Goal: Find specific page/section

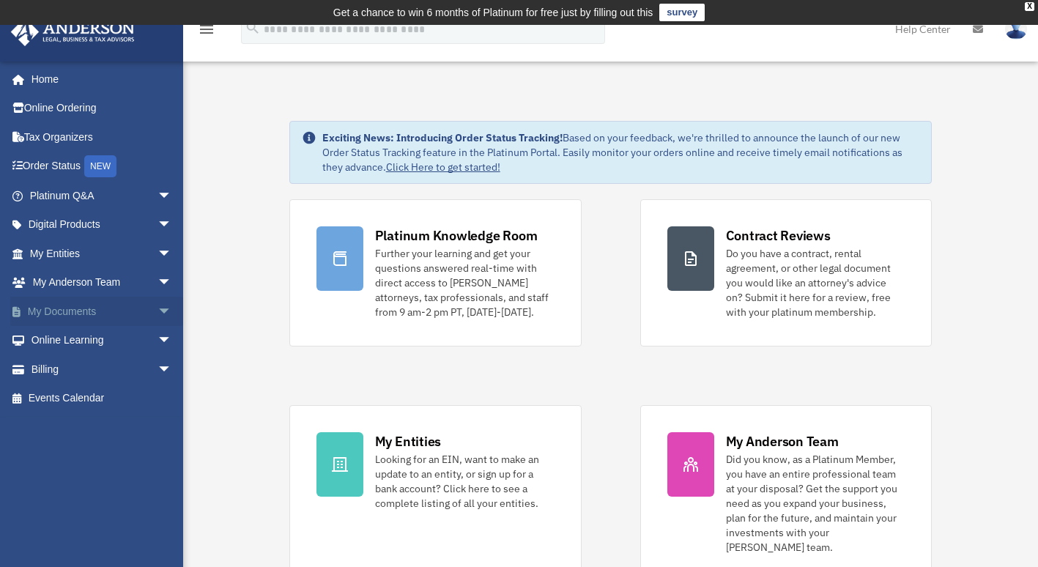
click at [158, 306] on span "arrow_drop_down" at bounding box center [172, 312] width 29 height 30
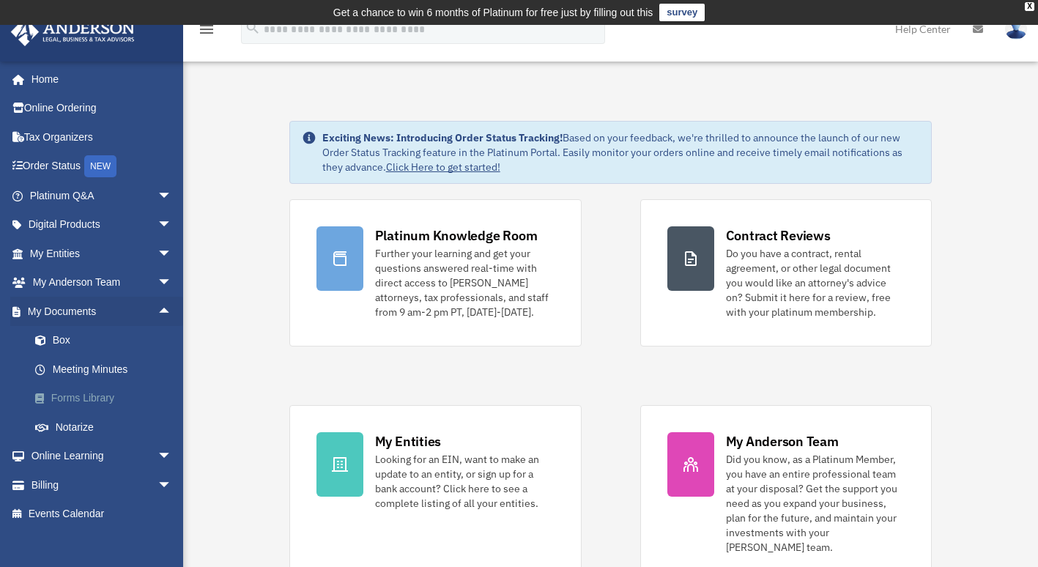
click at [105, 397] on link "Forms Library" at bounding box center [108, 398] width 174 height 29
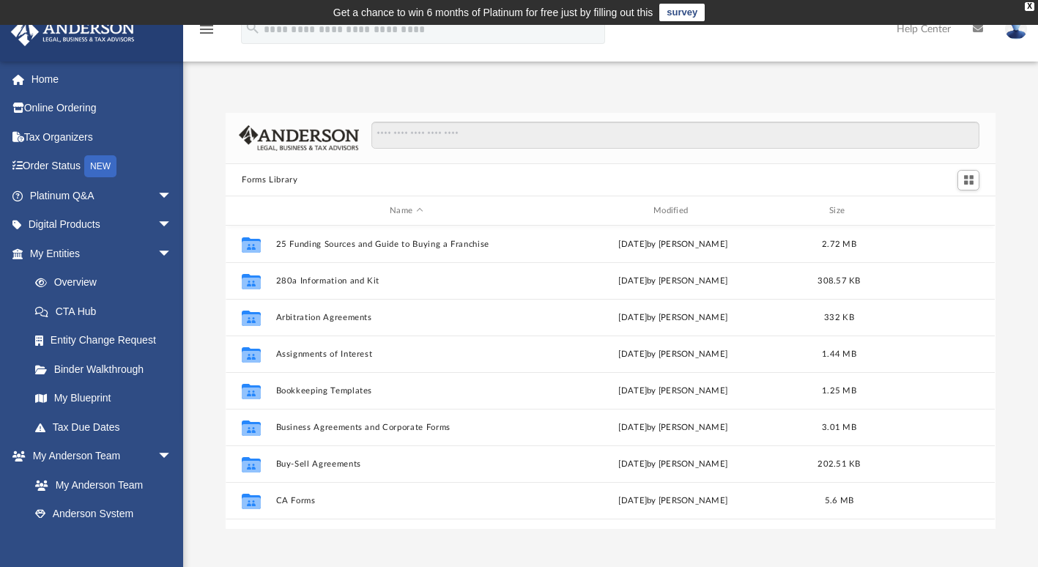
scroll to position [322, 759]
click at [416, 135] on input "Search files and folders" at bounding box center [676, 136] width 608 height 28
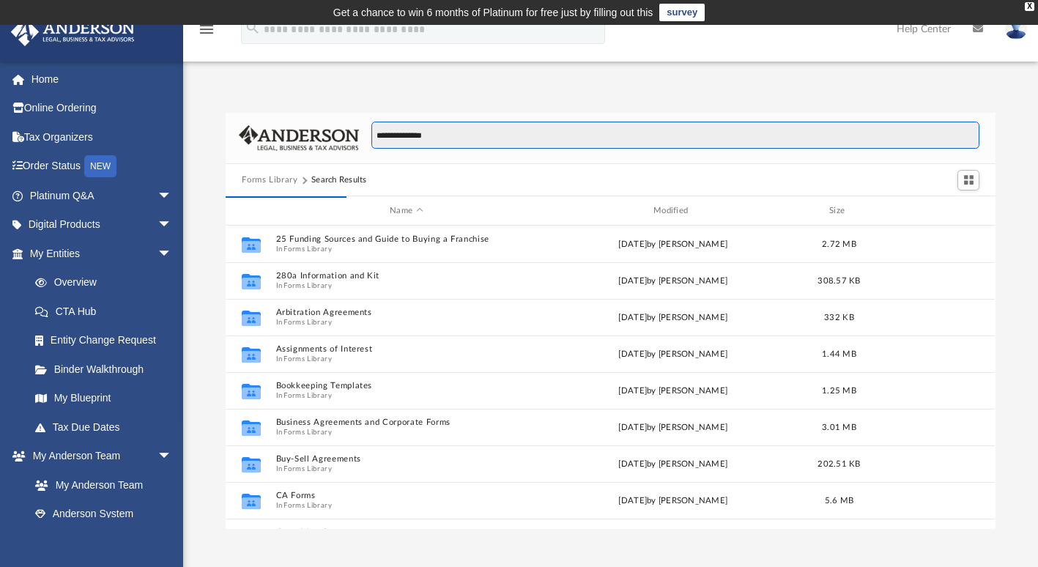
scroll to position [12, 11]
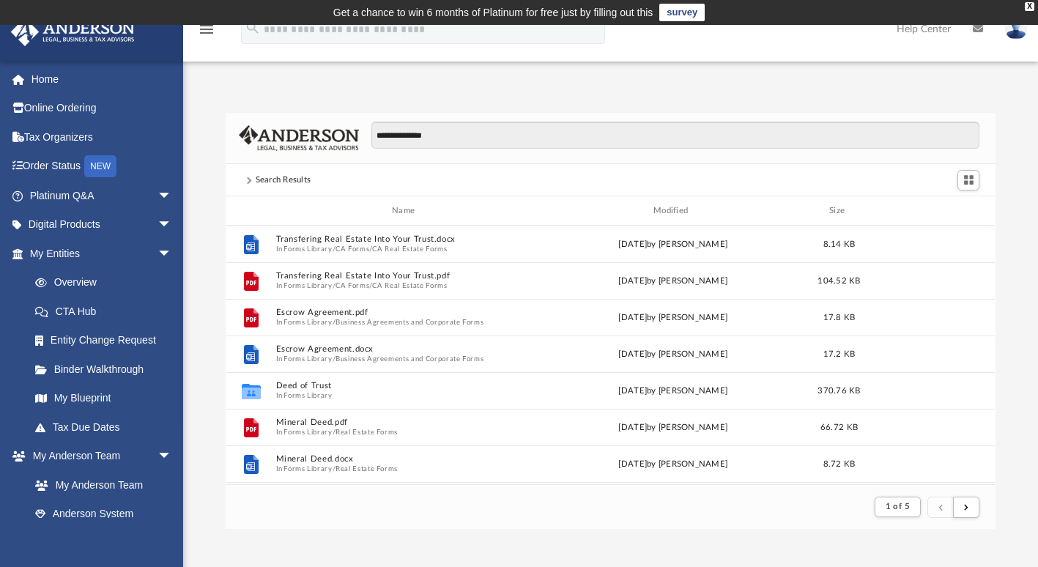
click at [988, 475] on div "Scroll to top vertical_align_top" at bounding box center [997, 489] width 31 height 31
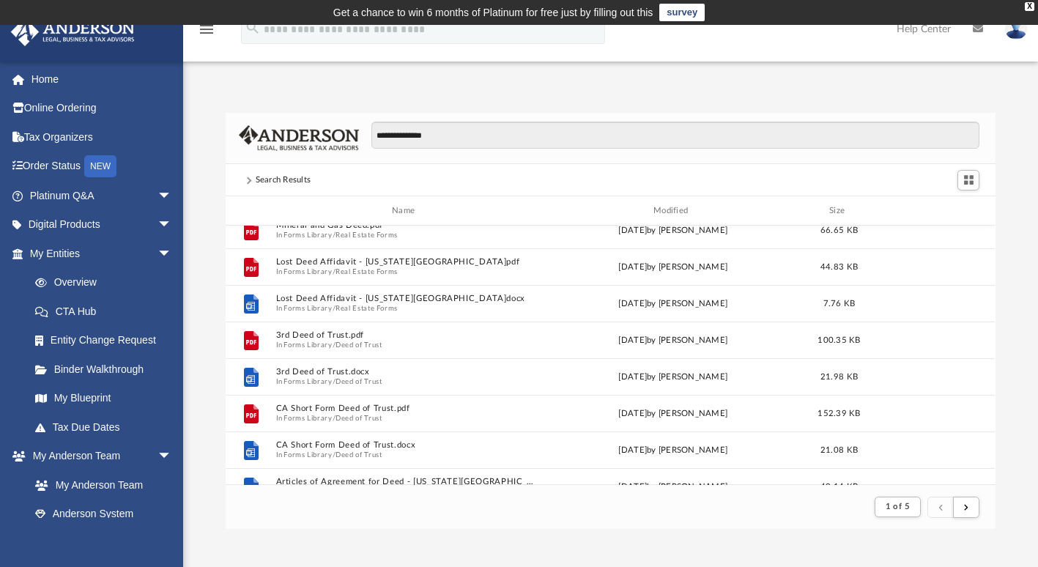
scroll to position [544, 0]
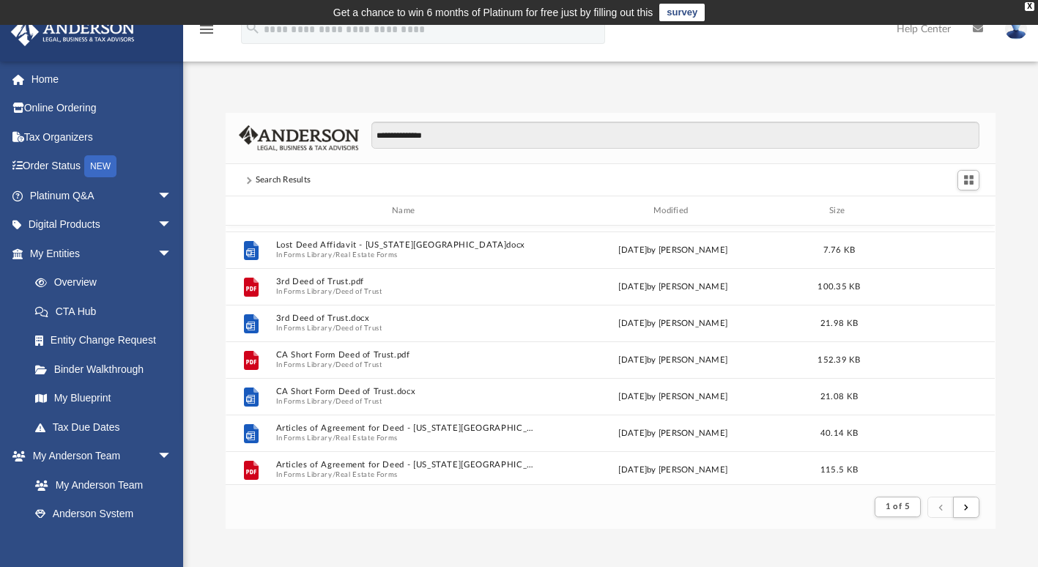
click at [991, 476] on div "Scroll to top vertical_align_top" at bounding box center [997, 489] width 31 height 31
click at [988, 476] on div "Scroll to top vertical_align_top" at bounding box center [997, 489] width 31 height 31
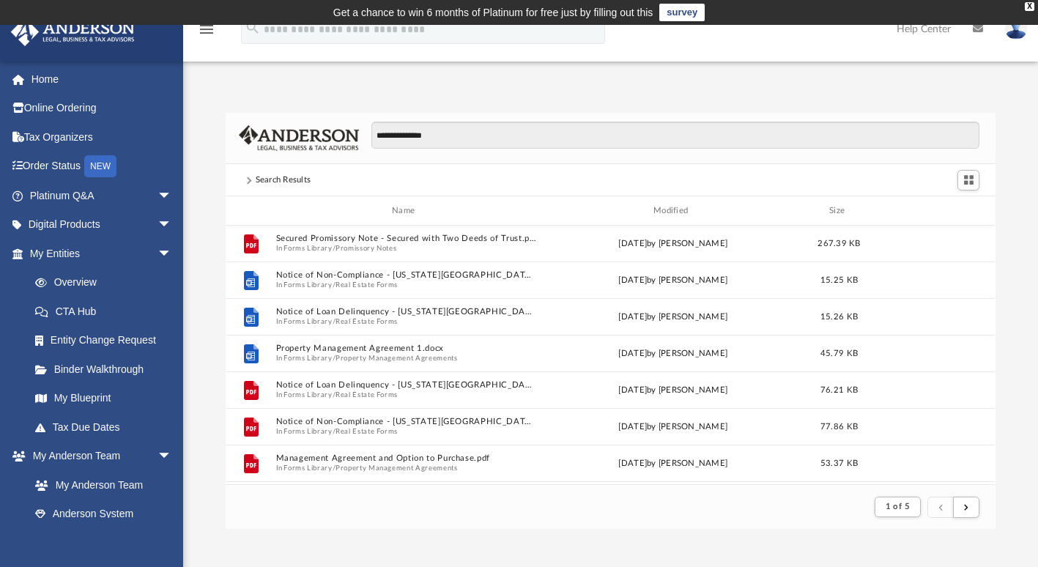
scroll to position [1573, 0]
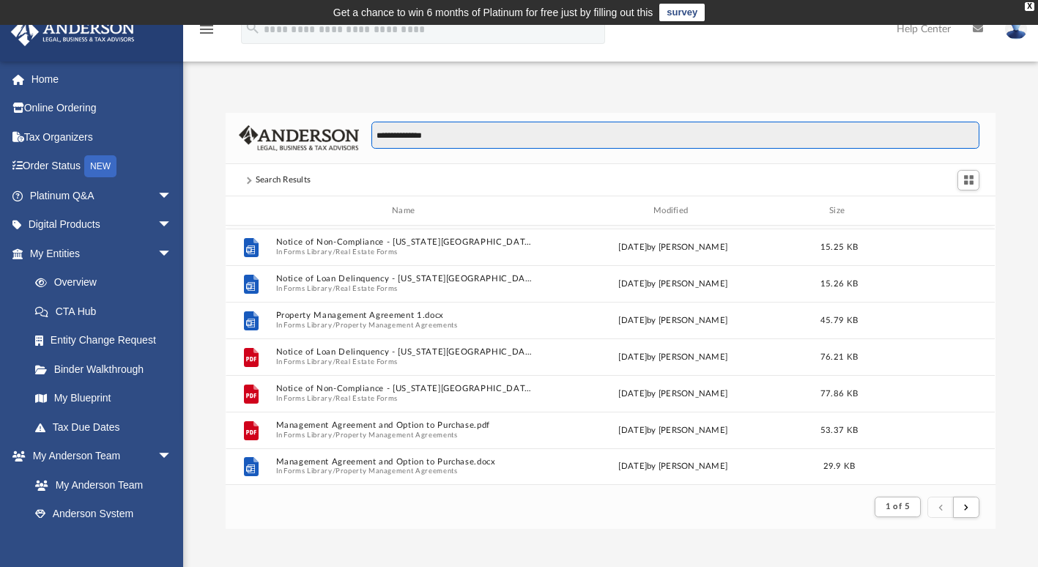
click at [521, 137] on input "**********" at bounding box center [676, 136] width 608 height 28
type input "**********"
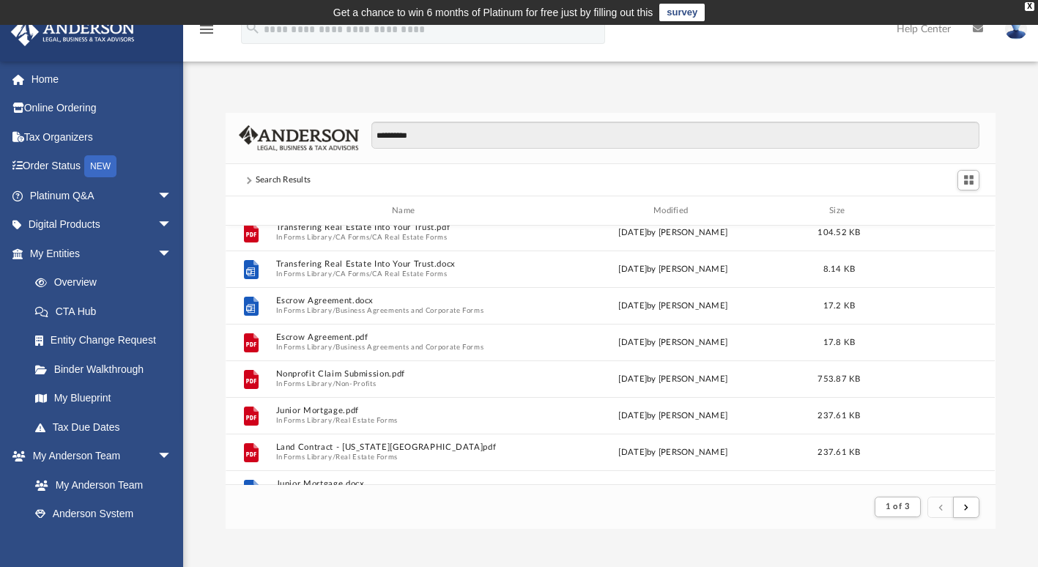
scroll to position [0, 0]
